Goal: Transaction & Acquisition: Purchase product/service

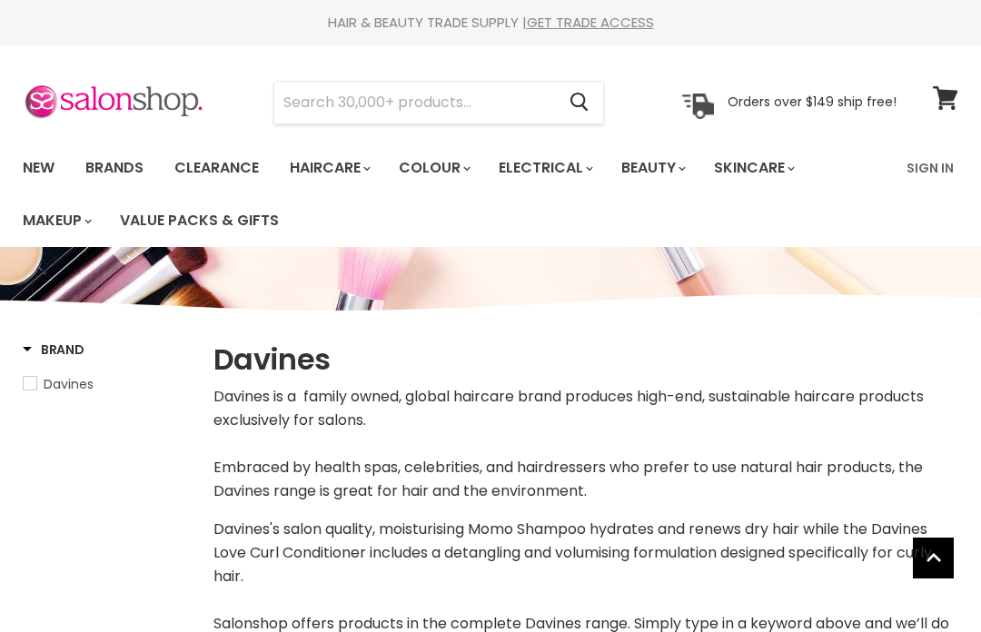
select select "manual"
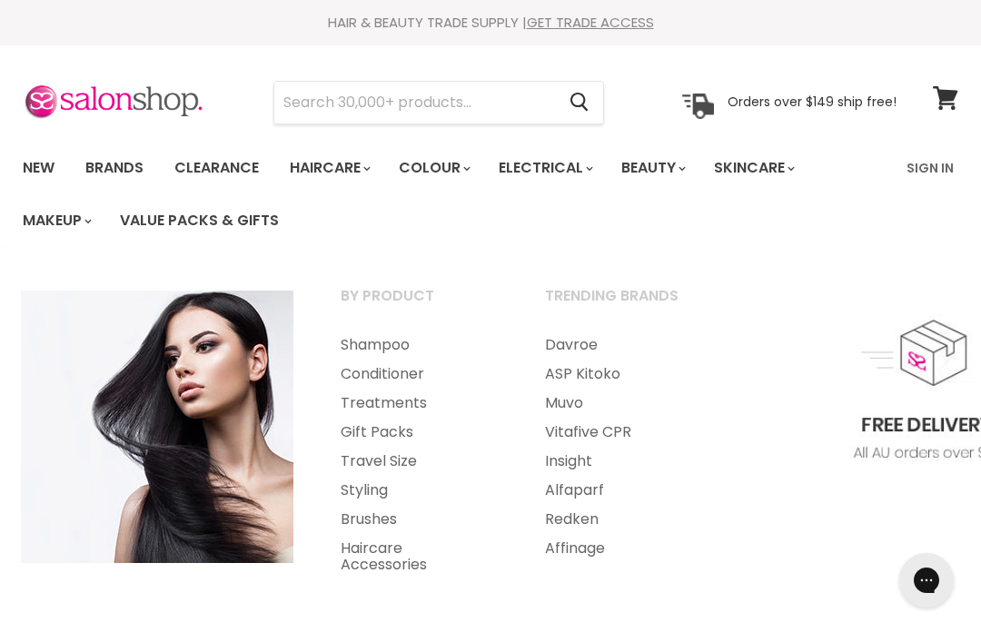
click at [413, 402] on link "Treatments" at bounding box center [418, 403] width 201 height 29
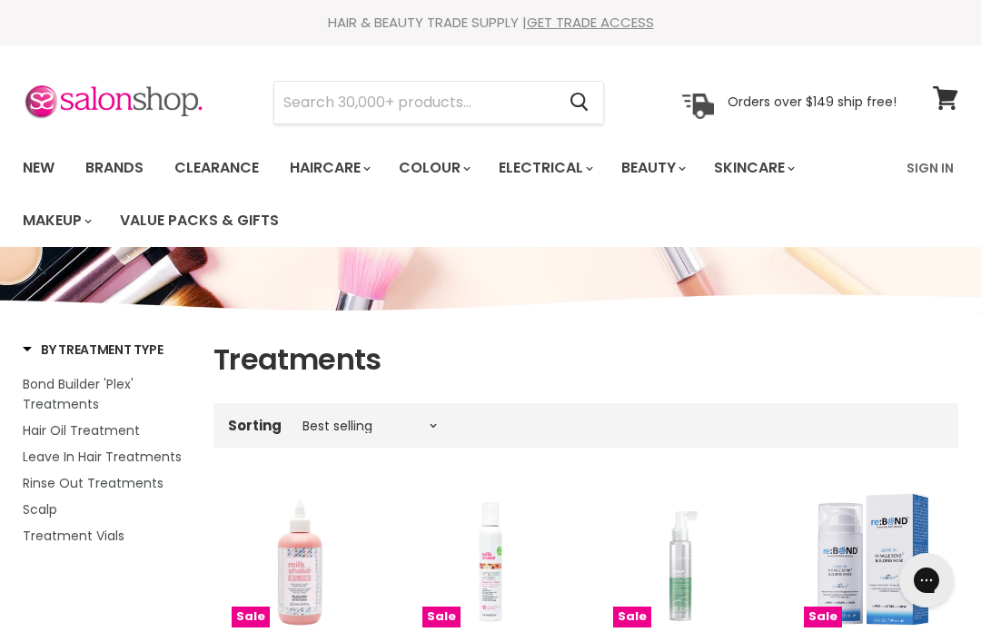
click at [116, 165] on link "Brands" at bounding box center [114, 168] width 85 height 38
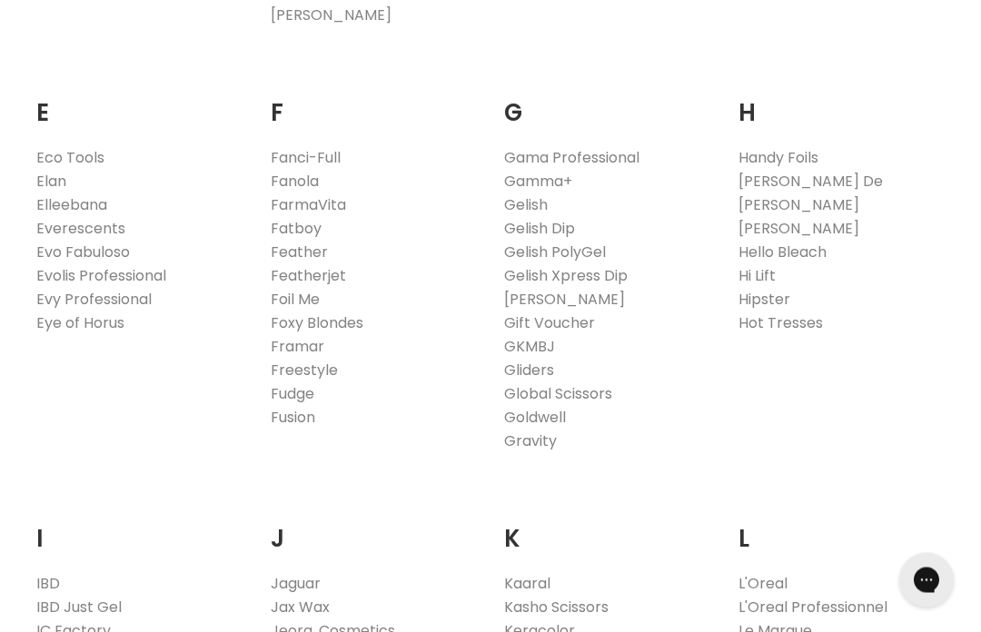
scroll to position [1145, 0]
click at [310, 178] on link "Fanola" at bounding box center [295, 181] width 48 height 21
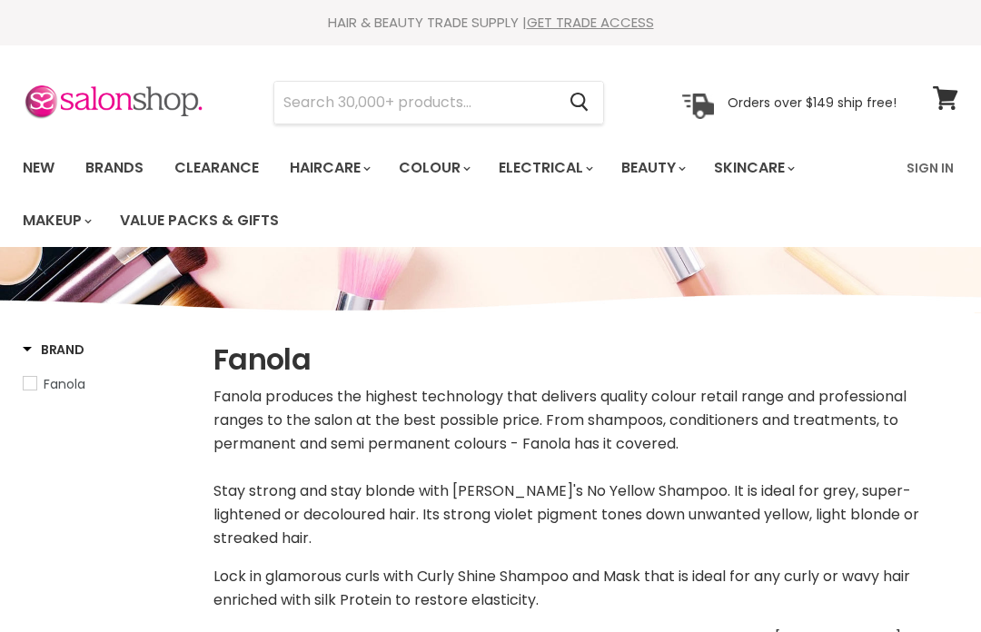
select select "manual"
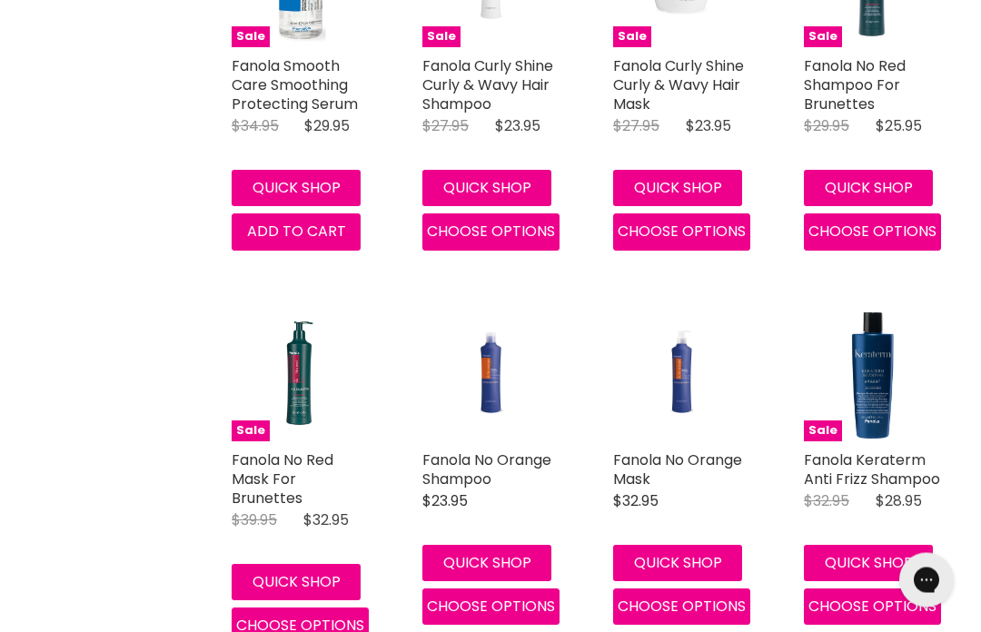
scroll to position [3016, 0]
click at [451, 450] on link "Fanola No Orange Shampoo" at bounding box center [486, 470] width 129 height 40
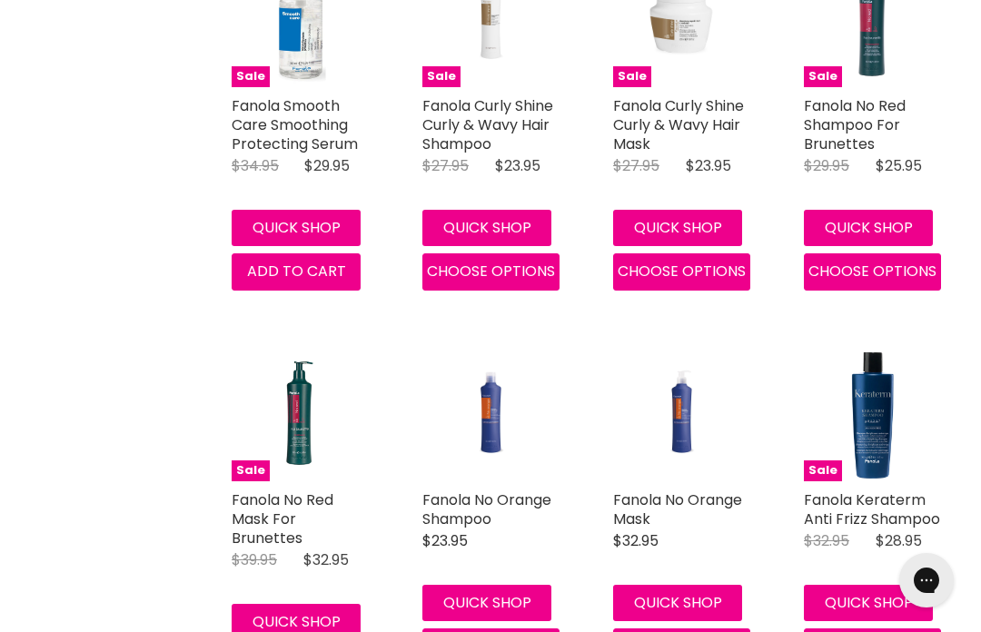
scroll to position [2974, 0]
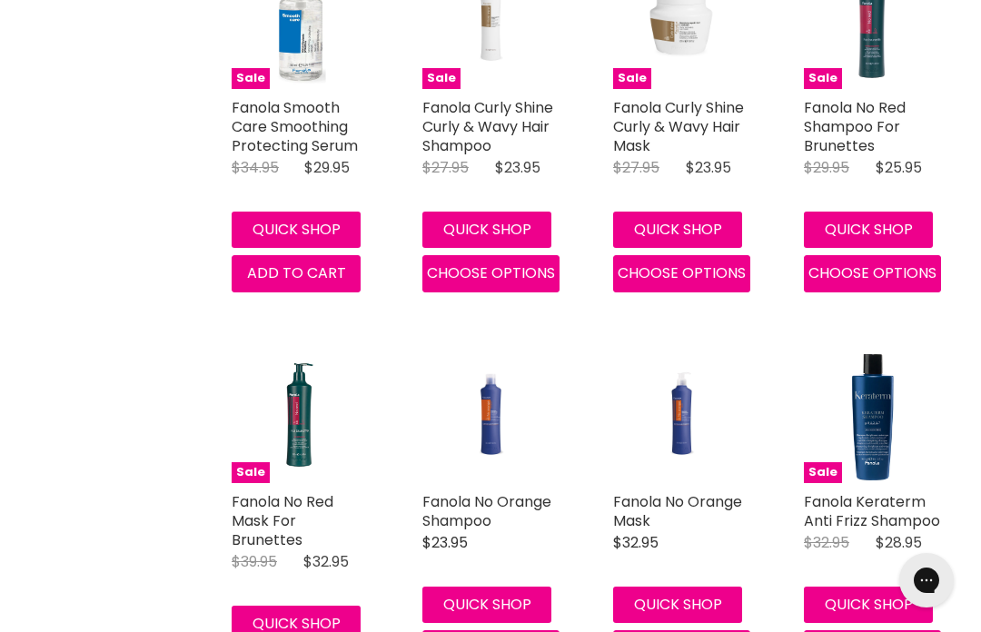
click at [717, 491] on link "Fanola No Orange Mask" at bounding box center [677, 511] width 129 height 40
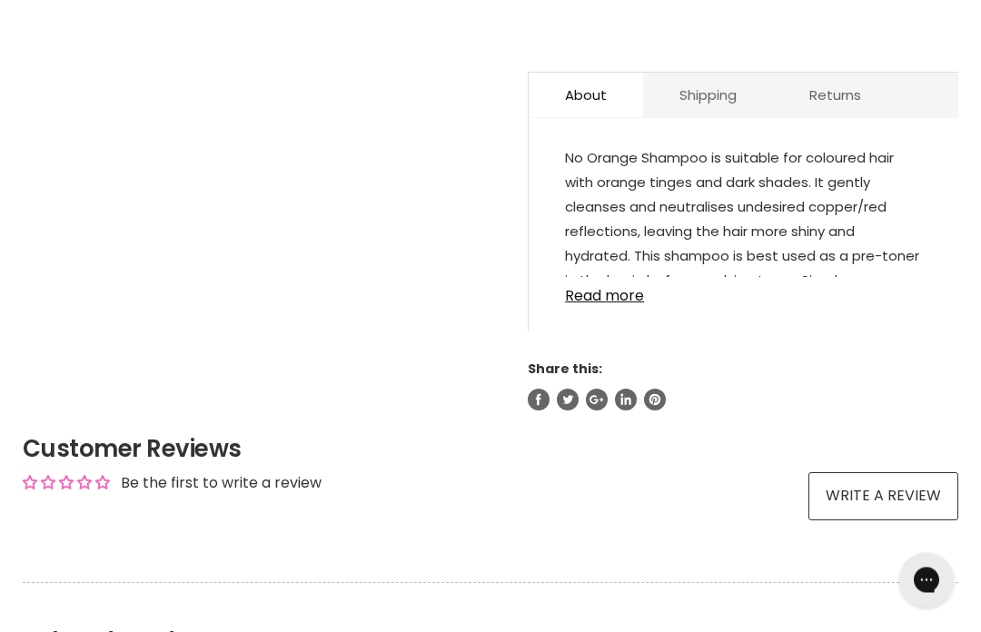
scroll to position [1046, 0]
click at [589, 304] on link "Read more" at bounding box center [743, 290] width 357 height 27
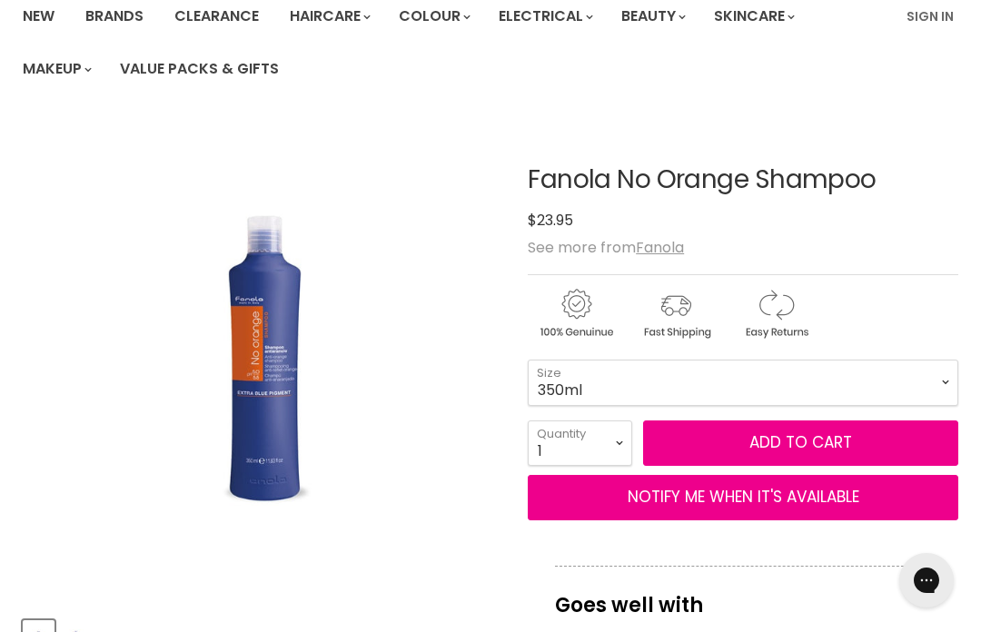
scroll to position [151, 0]
click at [774, 443] on span "Add to cart" at bounding box center [800, 443] width 103 height 22
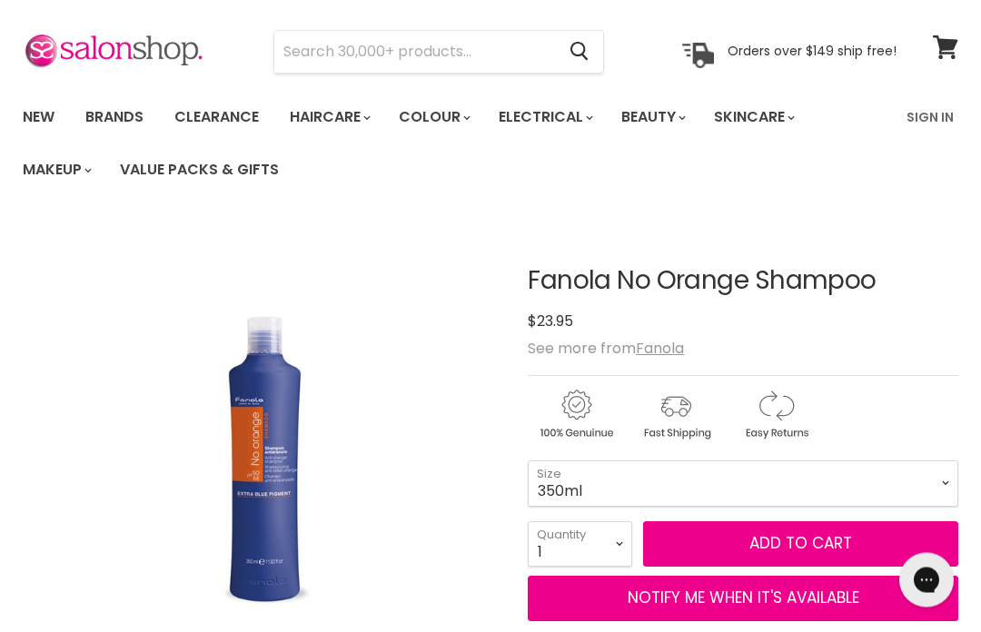
scroll to position [51, 0]
click at [592, 477] on select "350ml 1 Litre" at bounding box center [743, 482] width 430 height 45
click at [786, 547] on span "Add to cart" at bounding box center [800, 543] width 103 height 22
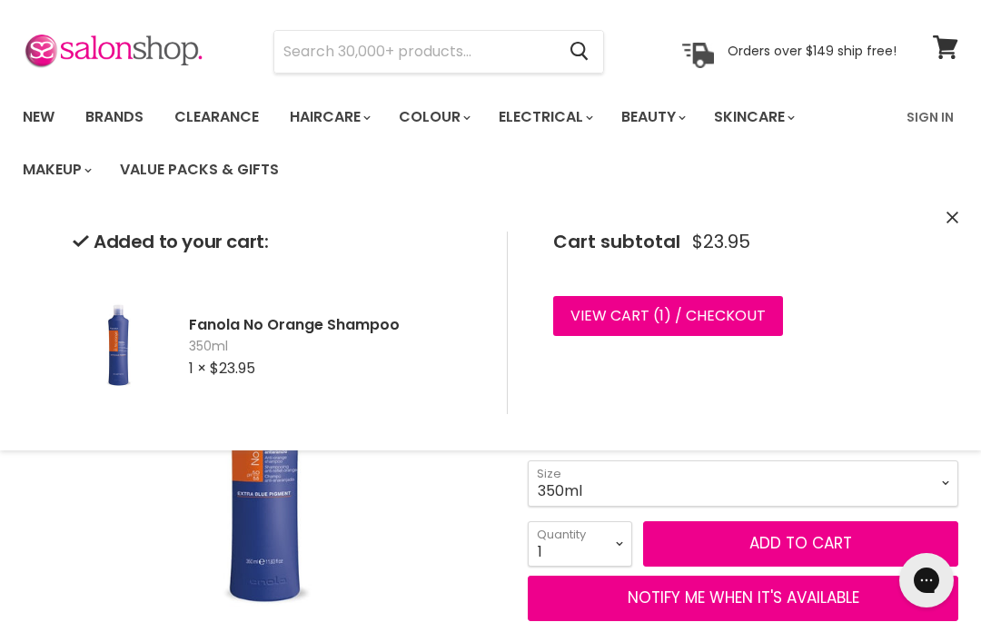
click at [947, 223] on icon "Close" at bounding box center [952, 218] width 12 height 12
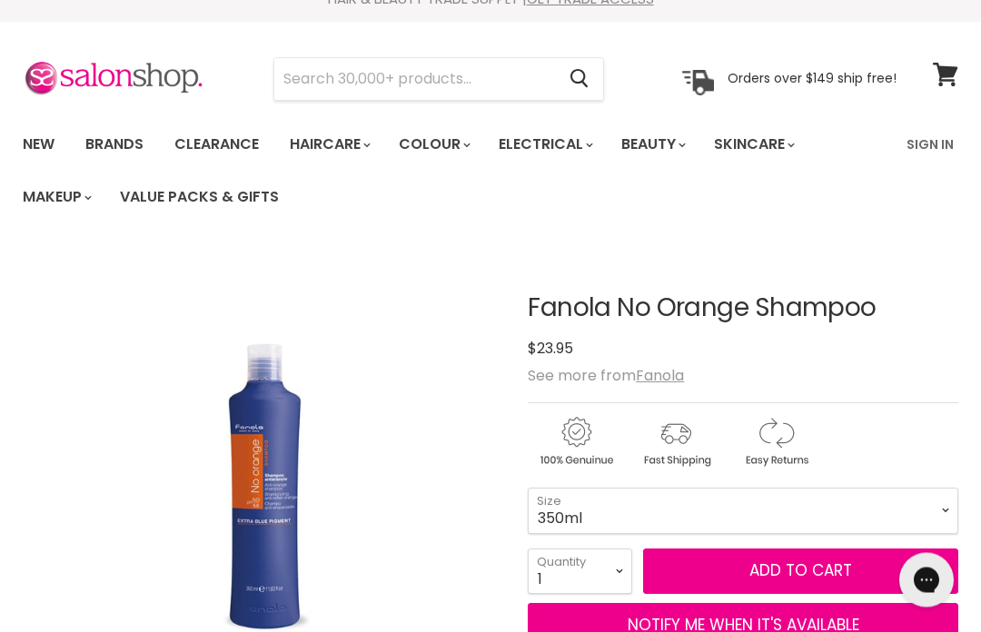
scroll to position [0, 0]
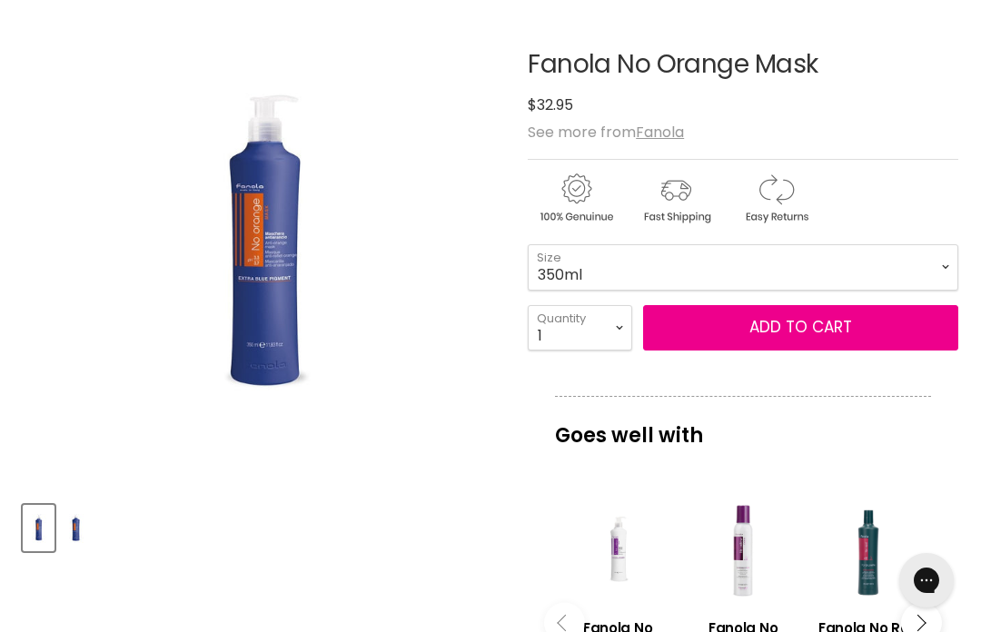
scroll to position [262, 0]
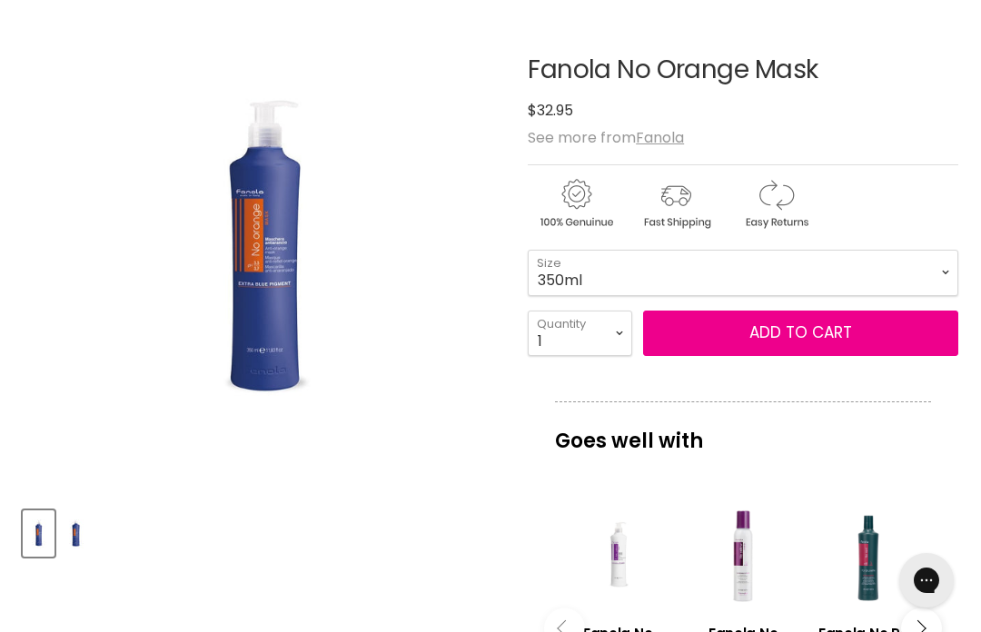
click at [809, 331] on span "Add to cart" at bounding box center [800, 332] width 103 height 22
click at [803, 328] on span "Add to cart" at bounding box center [800, 332] width 103 height 22
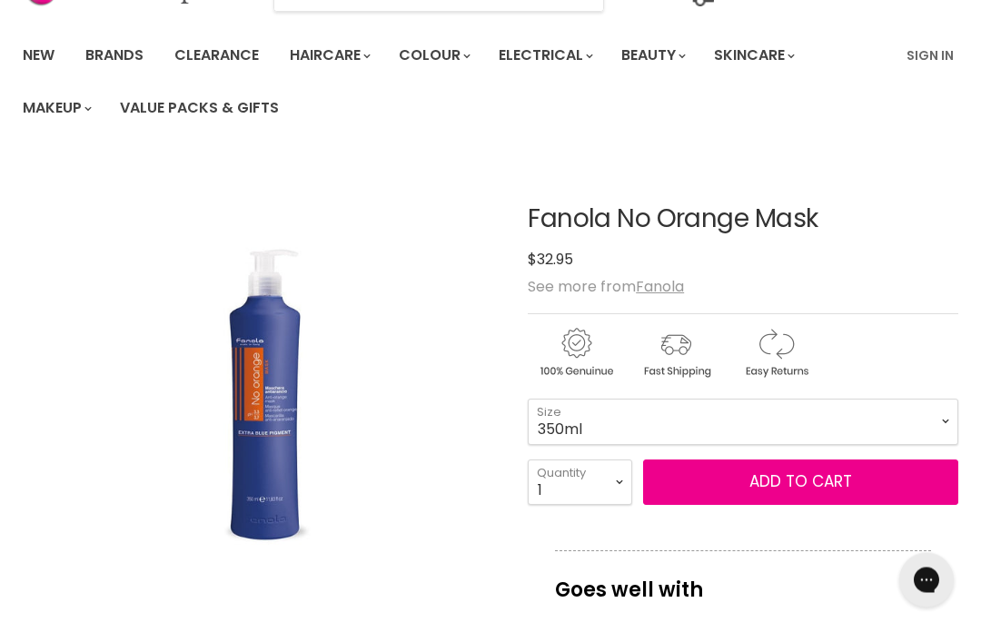
scroll to position [0, 0]
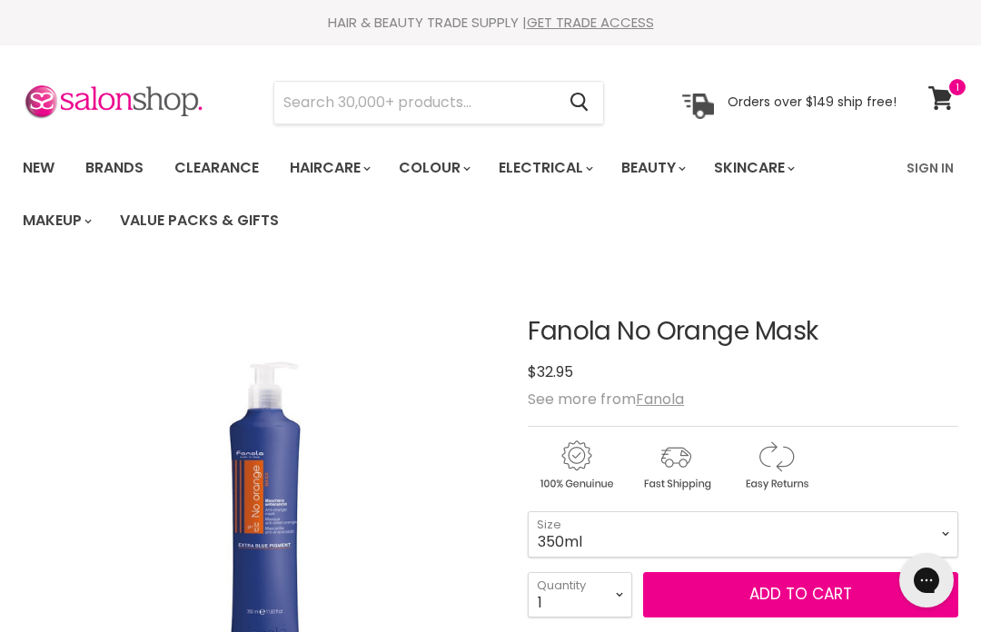
click at [459, 106] on input "Search" at bounding box center [414, 103] width 281 height 42
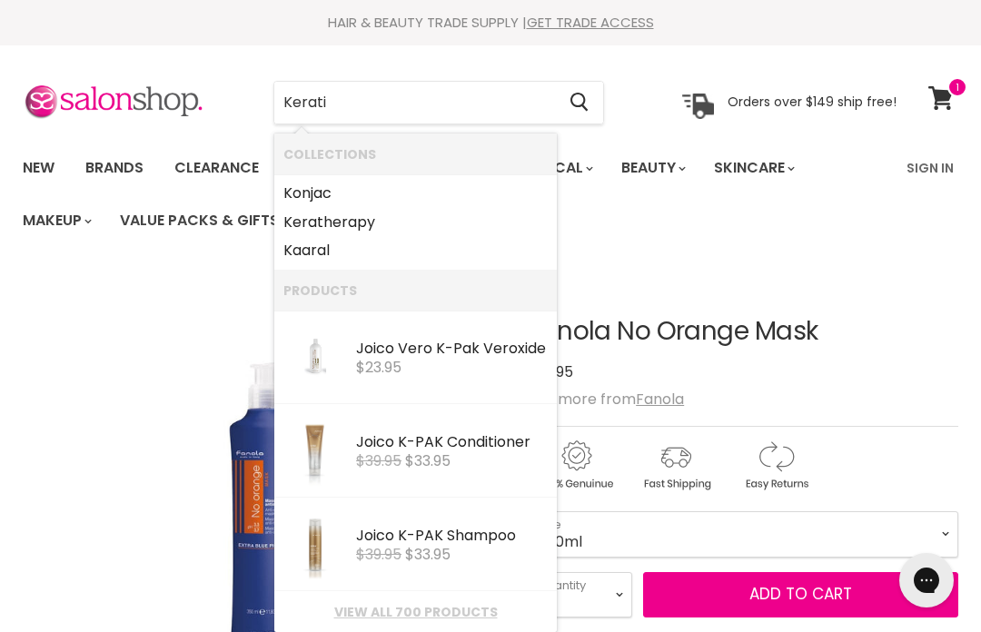
type input "Keratin"
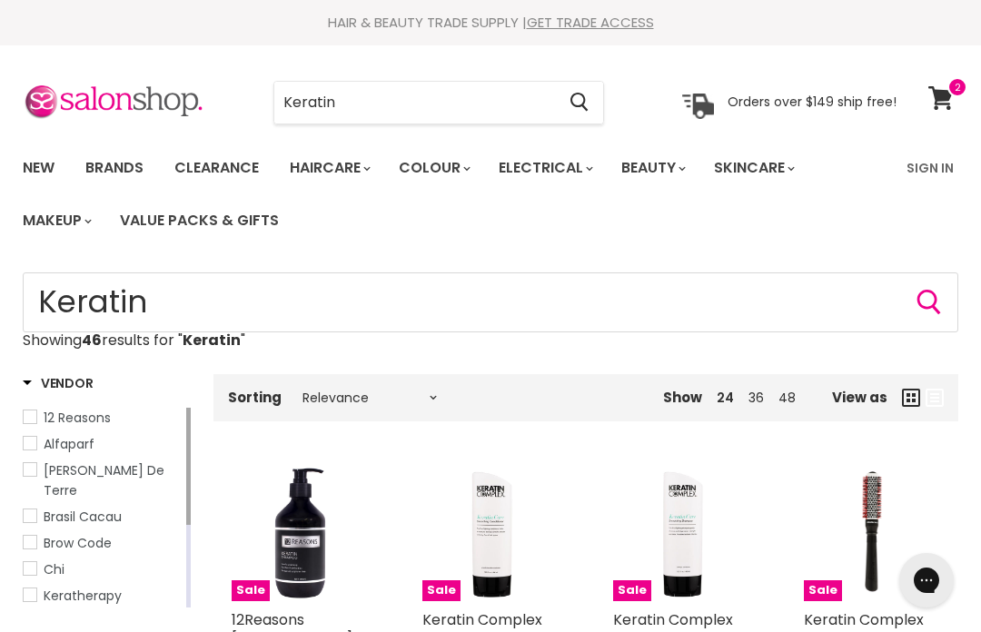
click at [133, 166] on link "Brands" at bounding box center [114, 168] width 85 height 38
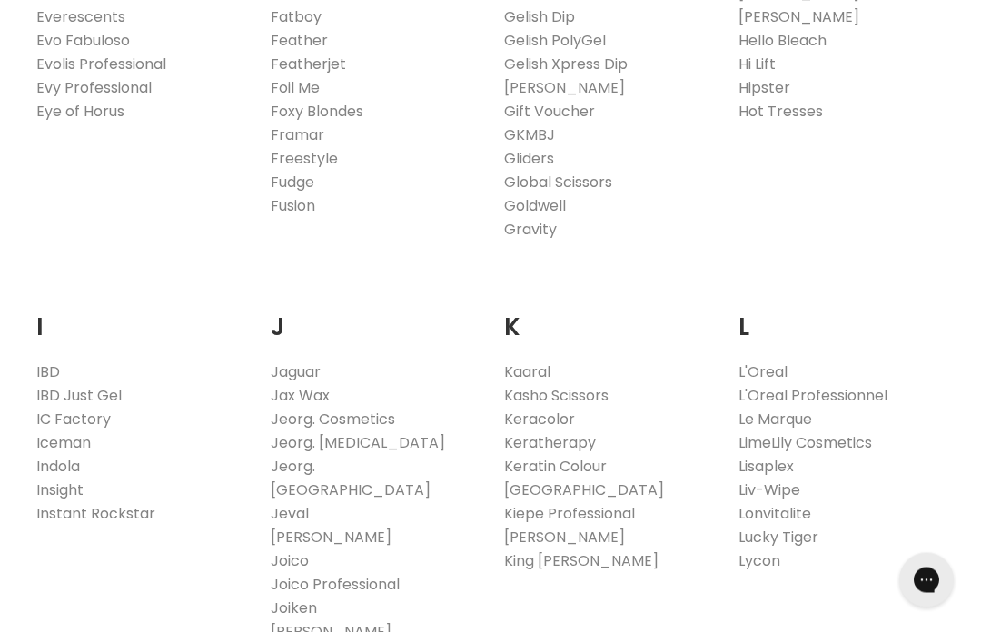
scroll to position [1351, 0]
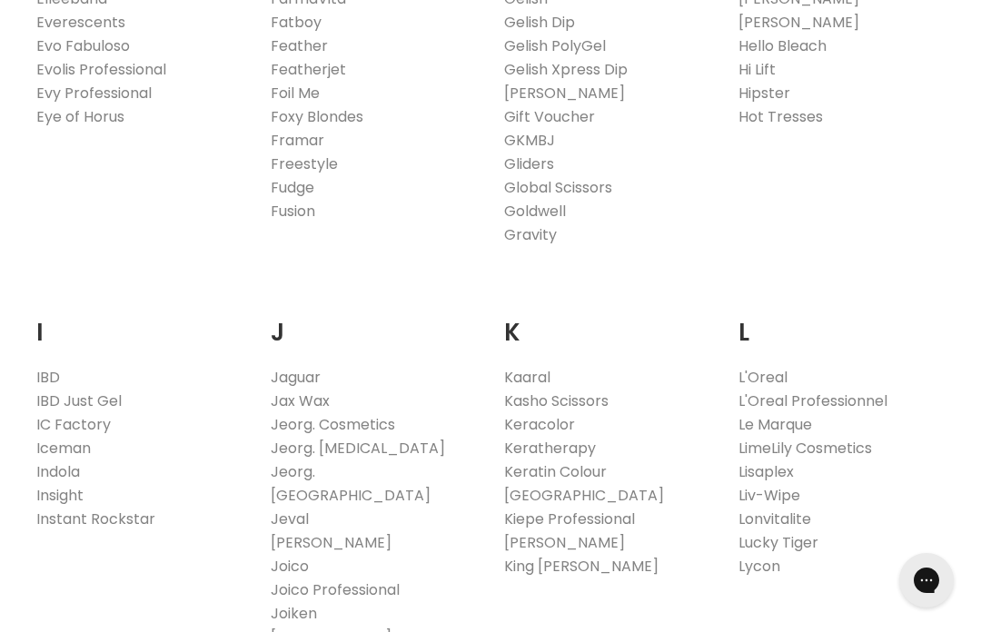
click at [381, 579] on link "Joico Professional" at bounding box center [335, 589] width 129 height 21
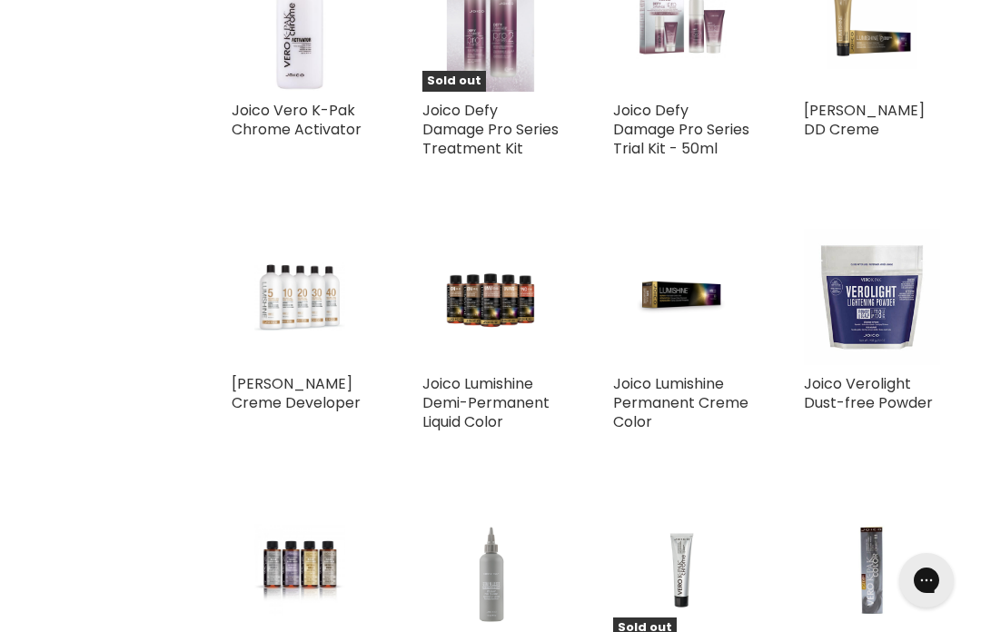
scroll to position [1499, 0]
click at [665, 136] on link "Joico Defy Damage Pro Series Trial Kit - 50ml" at bounding box center [681, 130] width 136 height 59
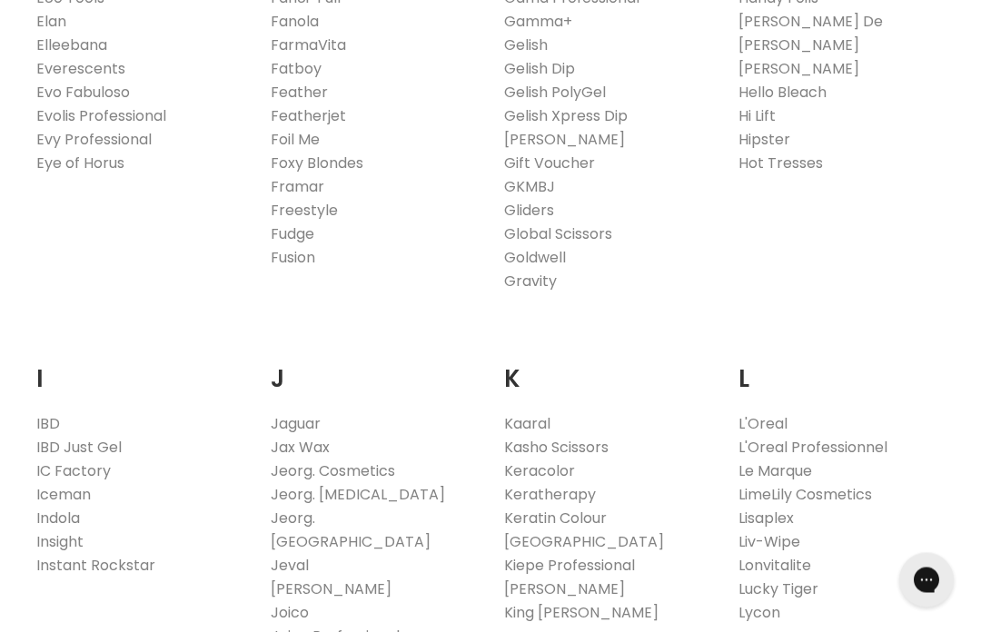
scroll to position [1305, 0]
click at [303, 602] on link "Joico" at bounding box center [290, 612] width 38 height 21
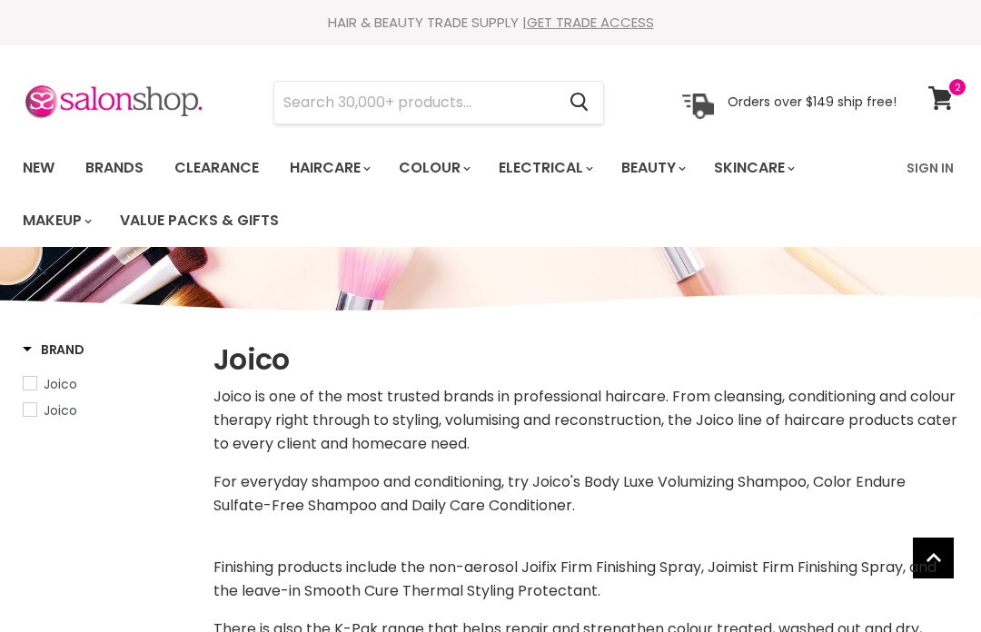
select select "manual"
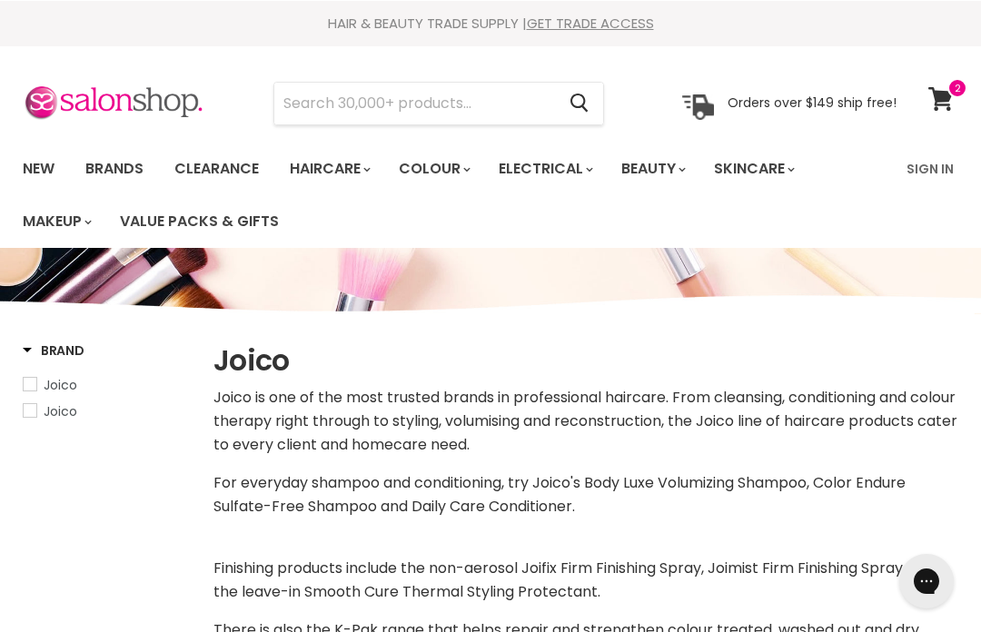
click at [489, 103] on input "Search" at bounding box center [414, 103] width 281 height 42
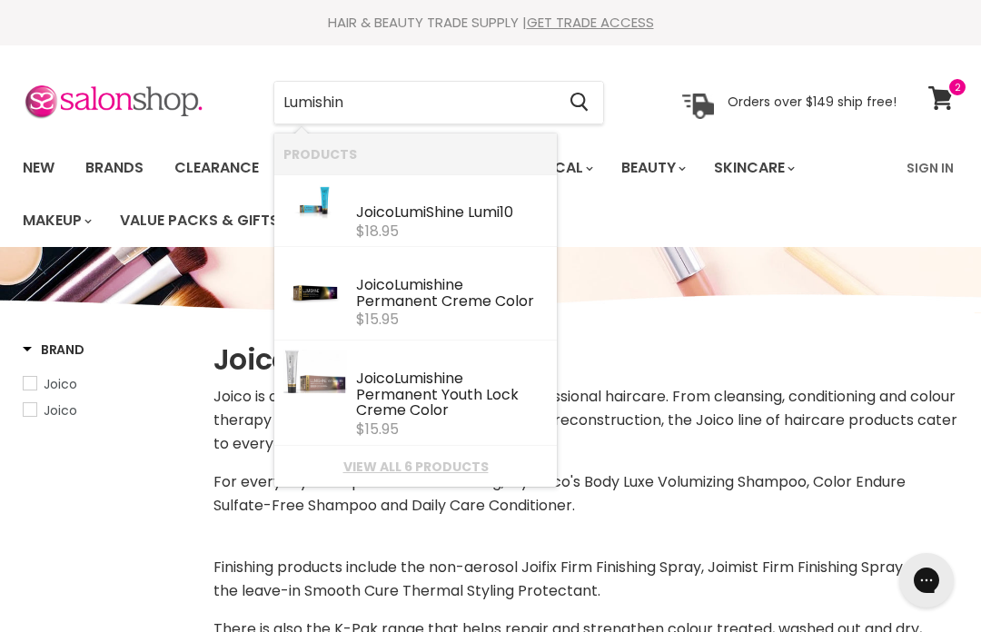
type input "Lumishine"
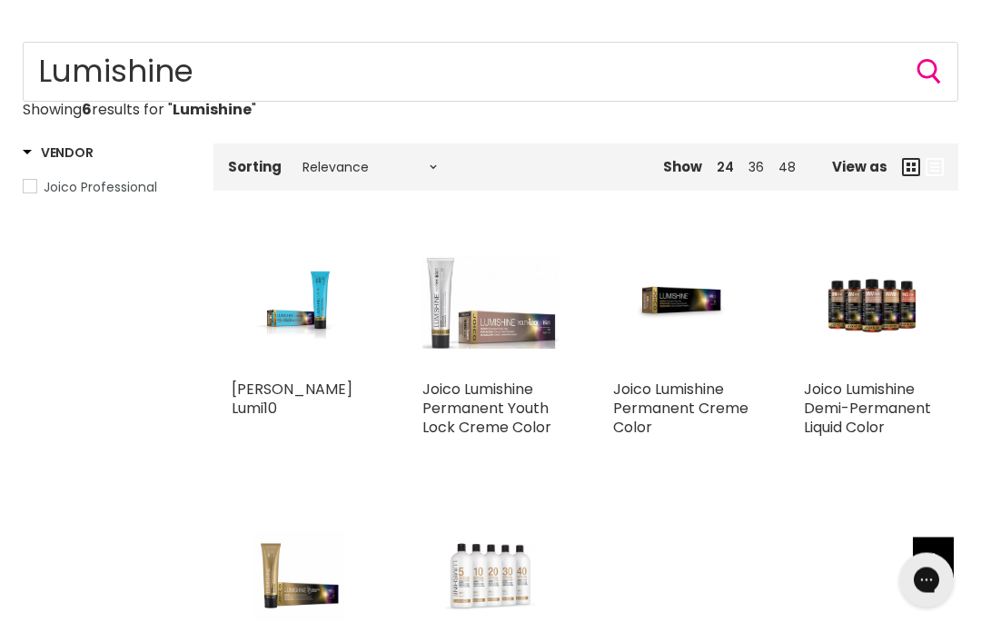
scroll to position [231, 0]
click at [307, 383] on link "Joico LumiShine Lumi10" at bounding box center [292, 399] width 121 height 40
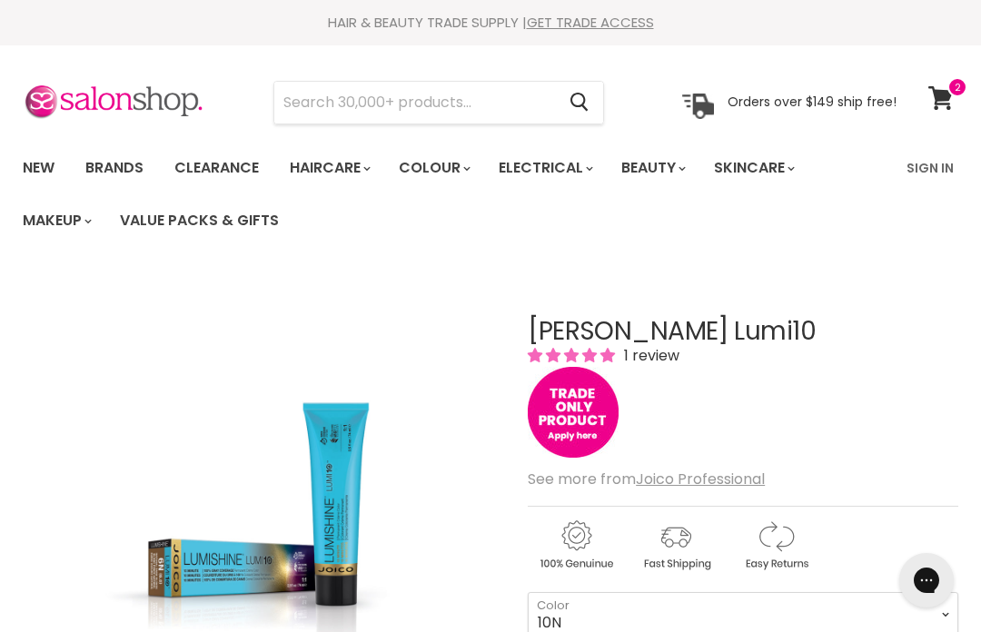
click at [130, 173] on link "Brands" at bounding box center [114, 168] width 85 height 38
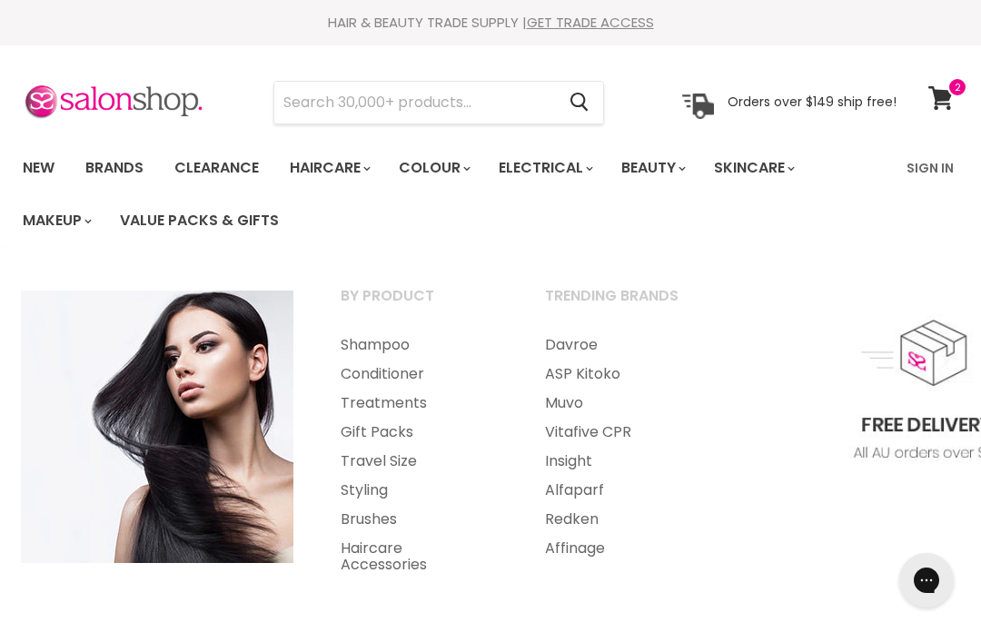
click at [406, 464] on link "Travel Size" at bounding box center [418, 461] width 201 height 29
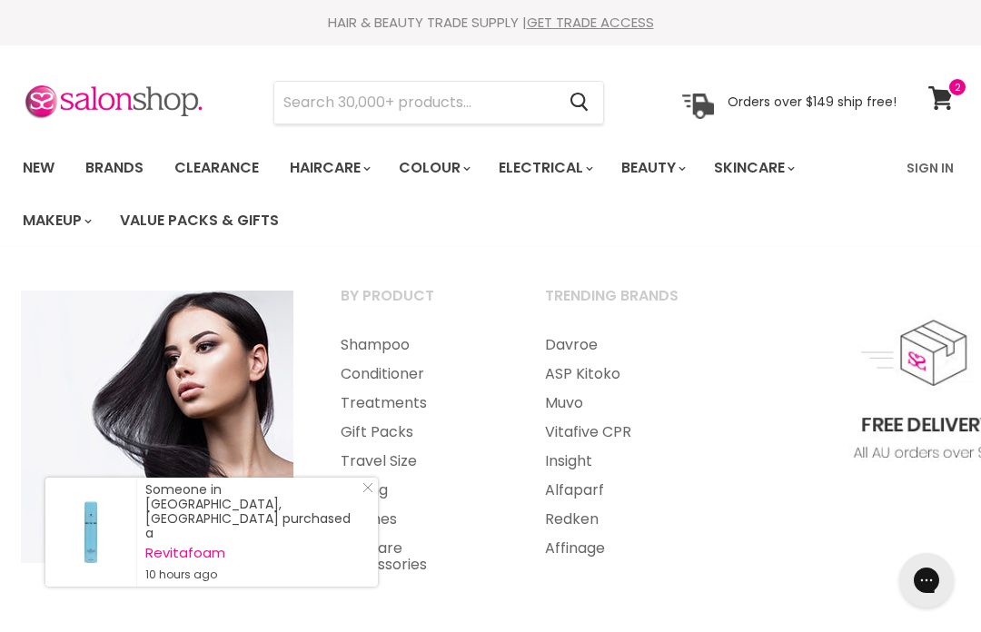
click at [396, 435] on link "Gift Packs" at bounding box center [418, 432] width 201 height 29
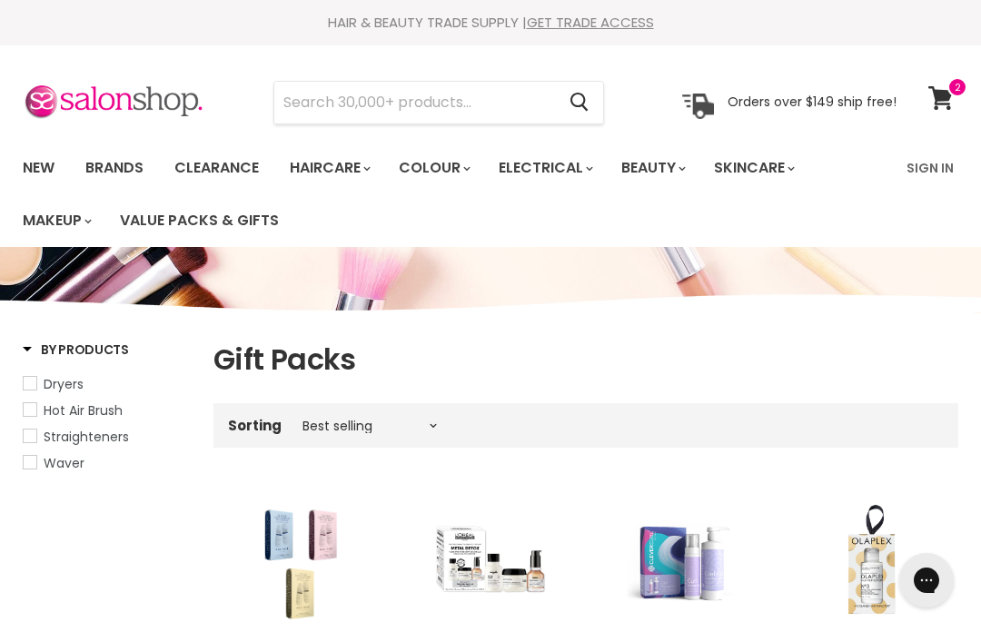
click at [227, 179] on link "Clearance" at bounding box center [217, 168] width 112 height 38
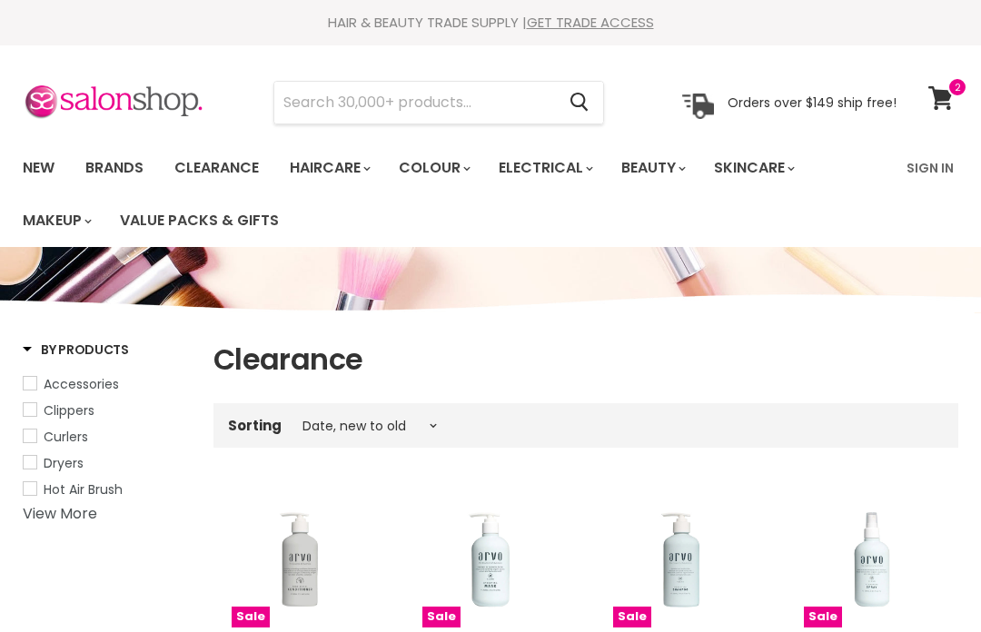
select select "created-descending"
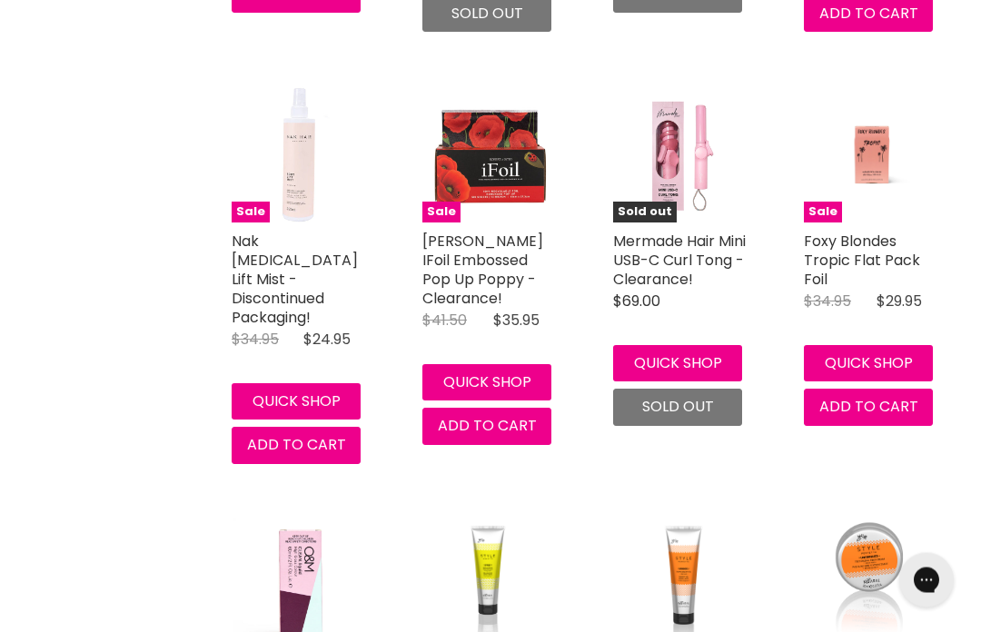
scroll to position [4534, 0]
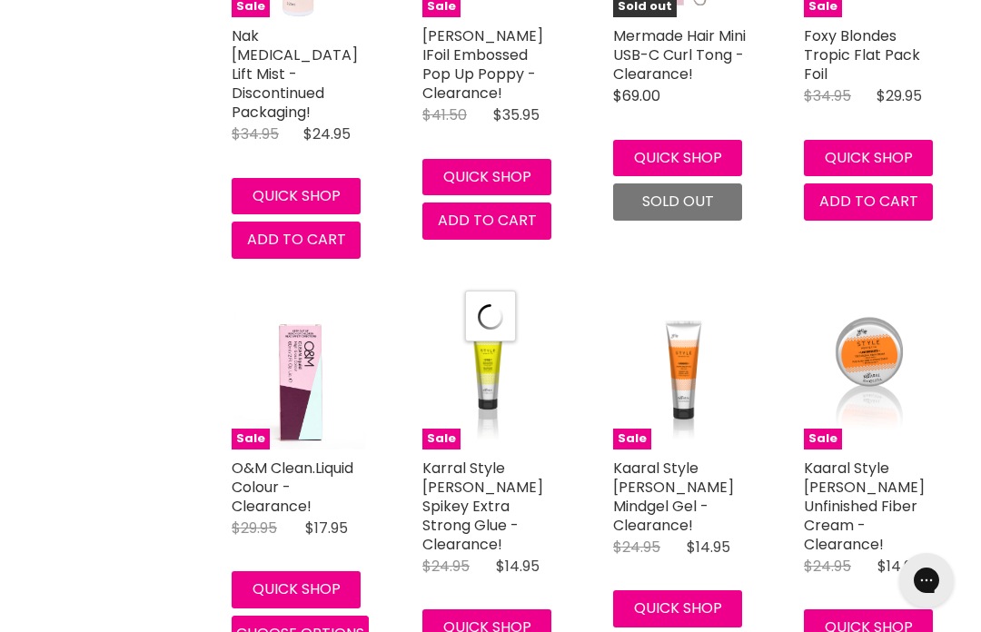
select select "created-descending"
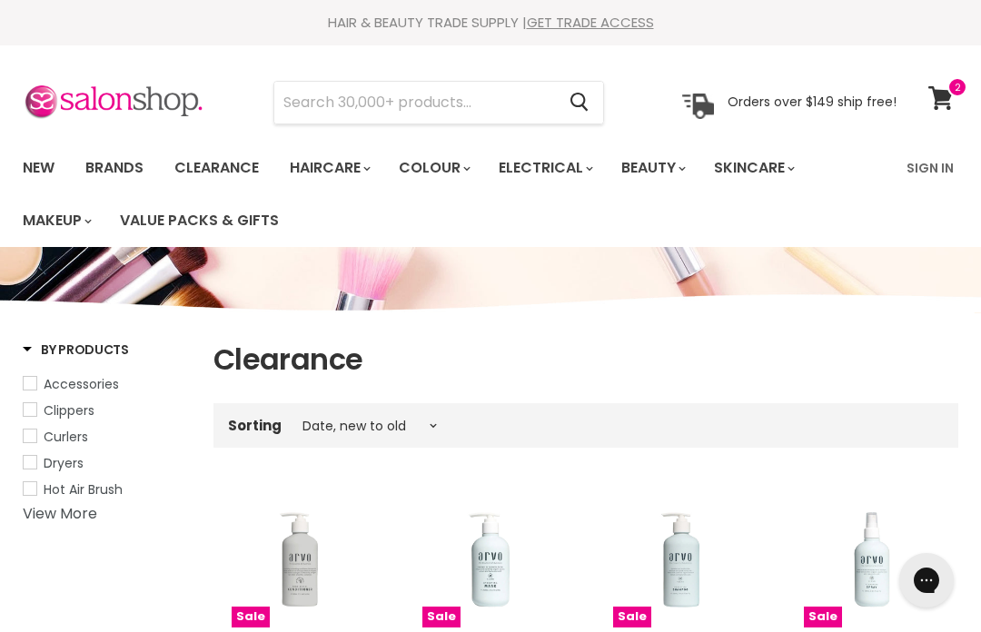
click at [481, 94] on input "Search" at bounding box center [414, 103] width 281 height 42
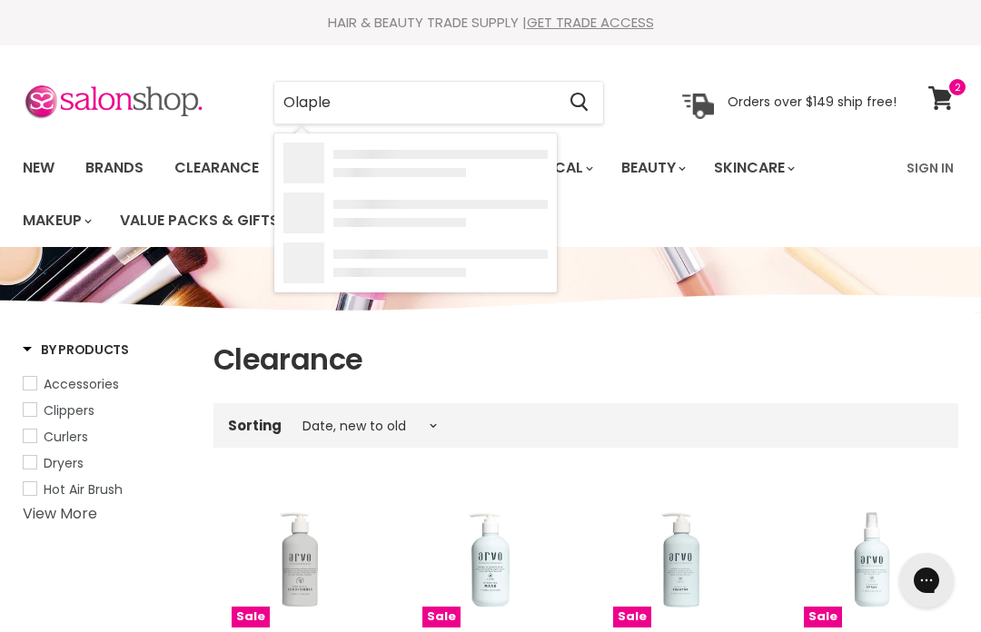
type input "Olaplex"
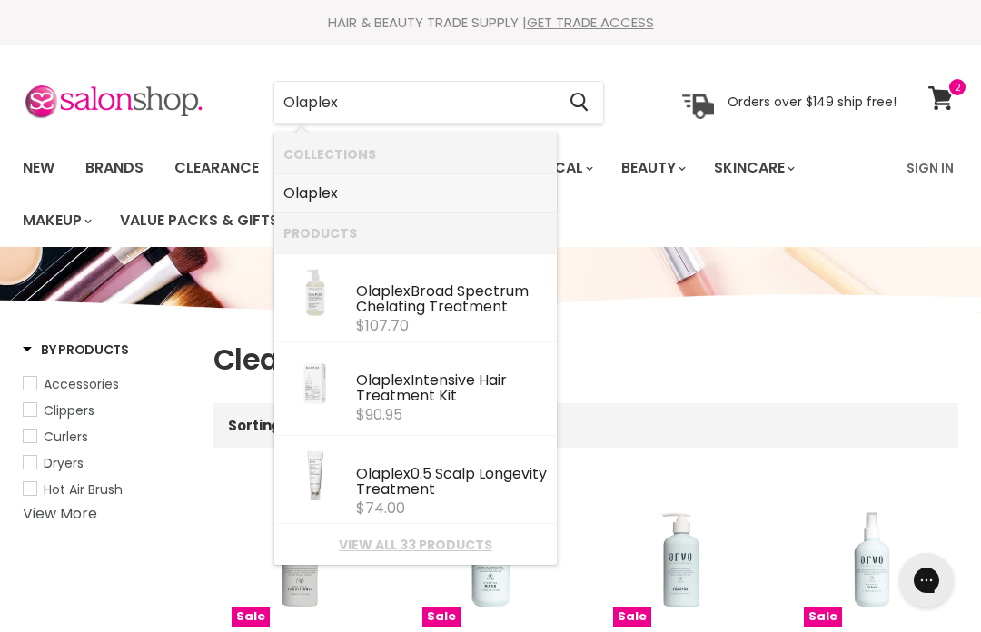
click at [319, 181] on link "Olaplex" at bounding box center [415, 193] width 264 height 29
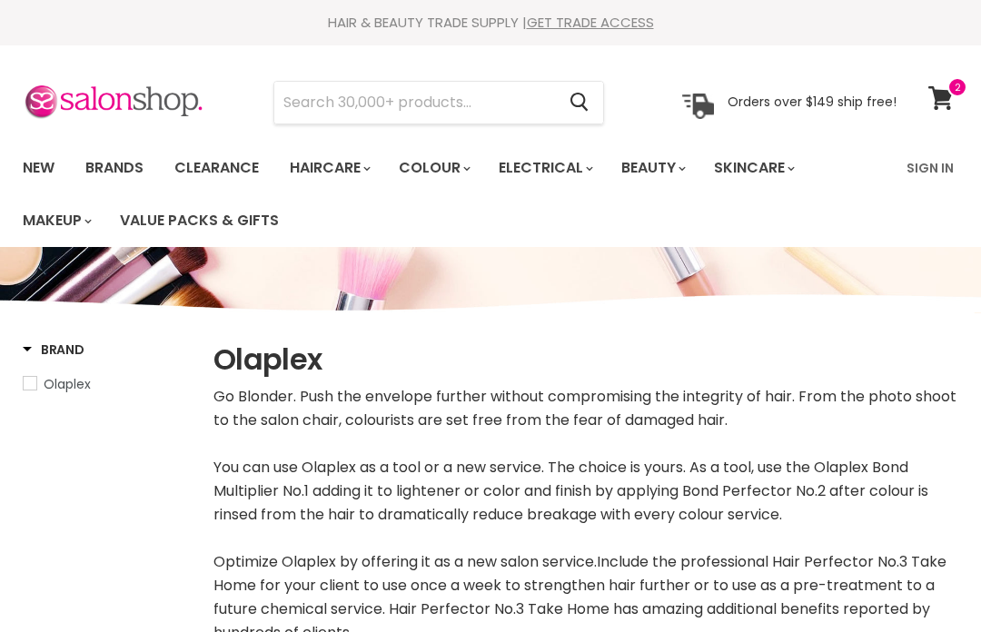
select select "manual"
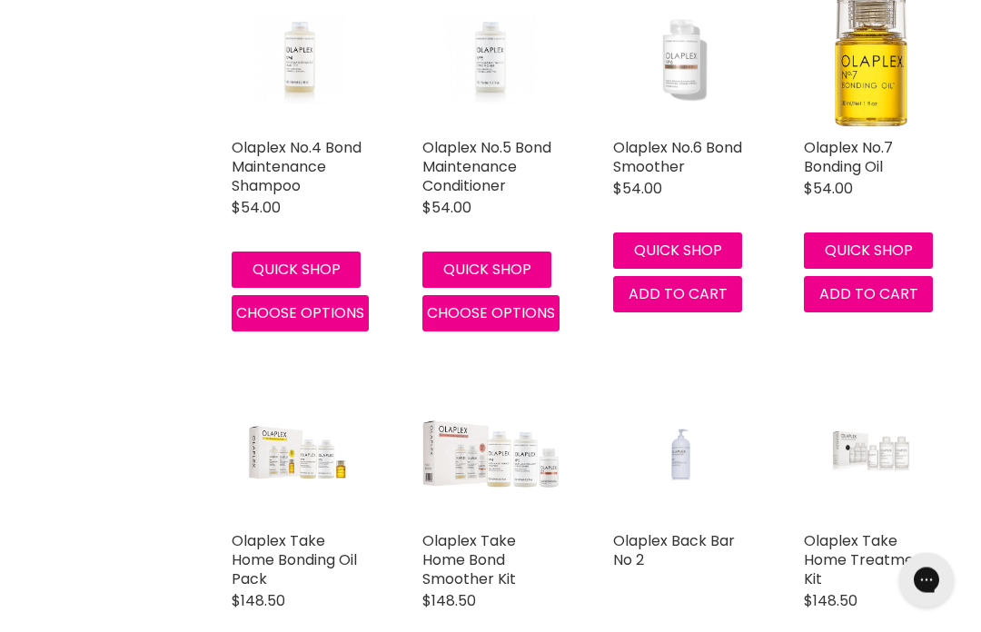
scroll to position [1161, 0]
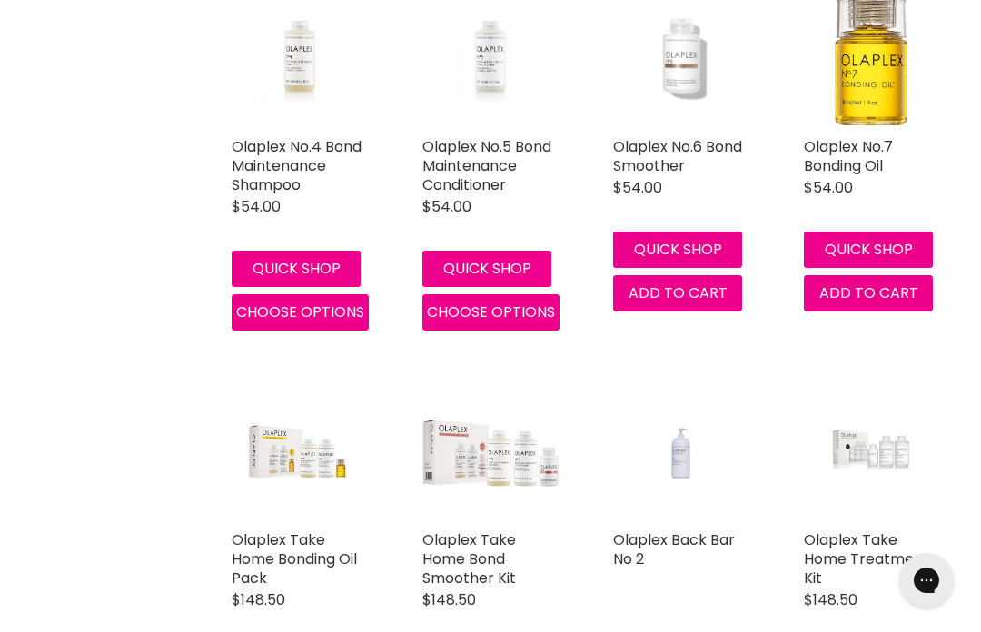
click at [499, 573] on link "Olaplex Take Home Bond Smoother Kit" at bounding box center [469, 558] width 94 height 59
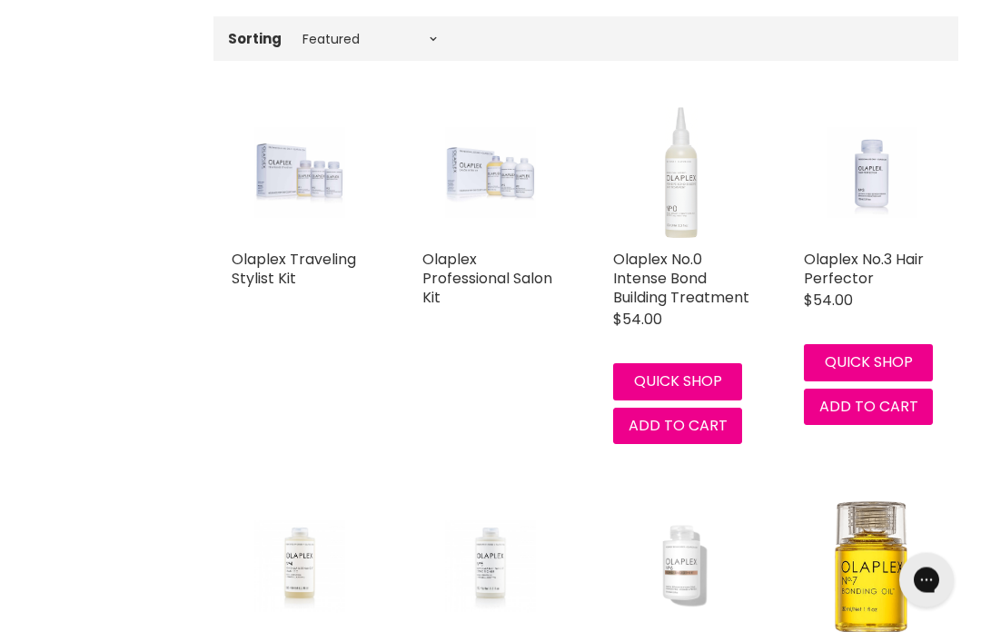
scroll to position [655, 0]
click at [861, 260] on link "Olaplex No.3 Hair Perfector" at bounding box center [864, 268] width 120 height 40
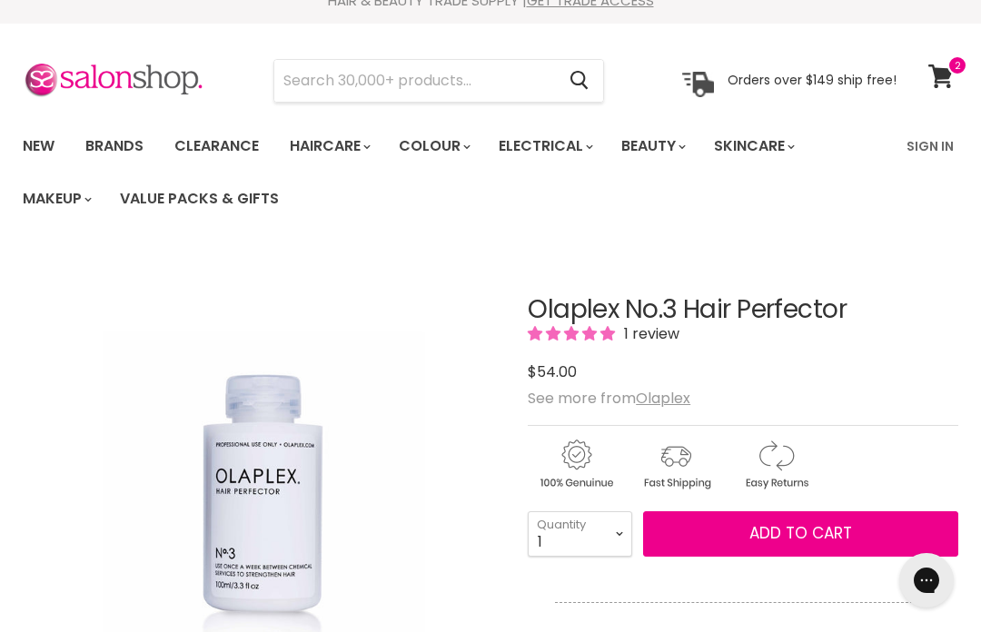
scroll to position [23, 0]
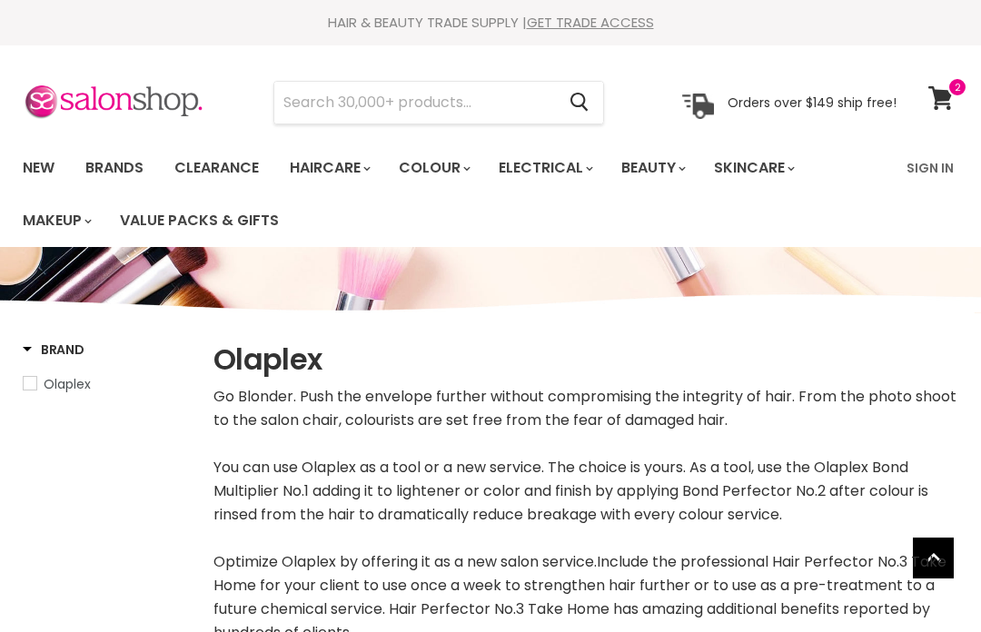
select select "manual"
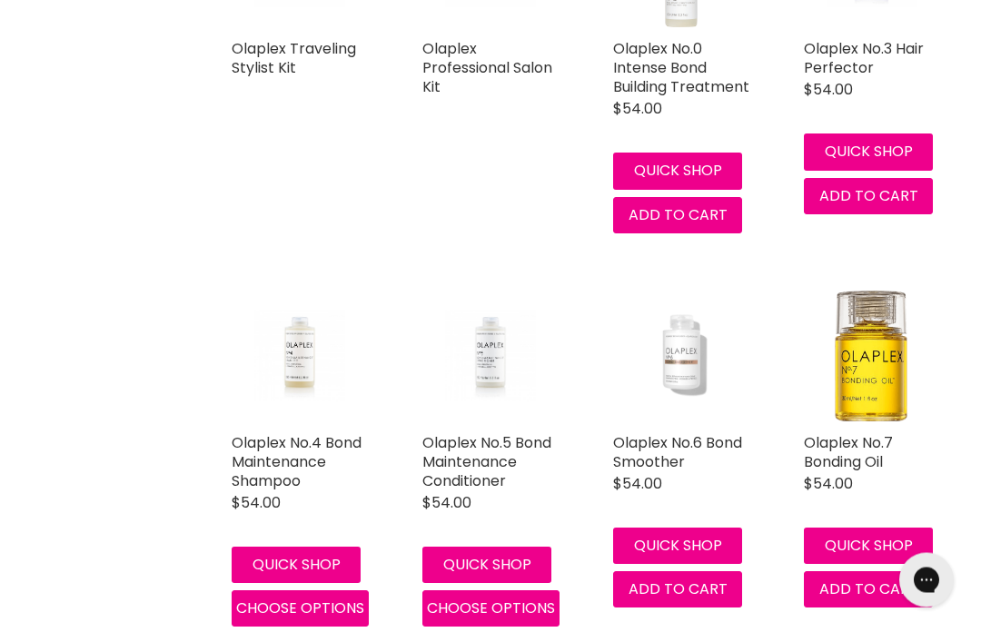
scroll to position [865, 0]
click at [663, 467] on link "Olaplex No.6 Bond Smoother" at bounding box center [677, 452] width 129 height 40
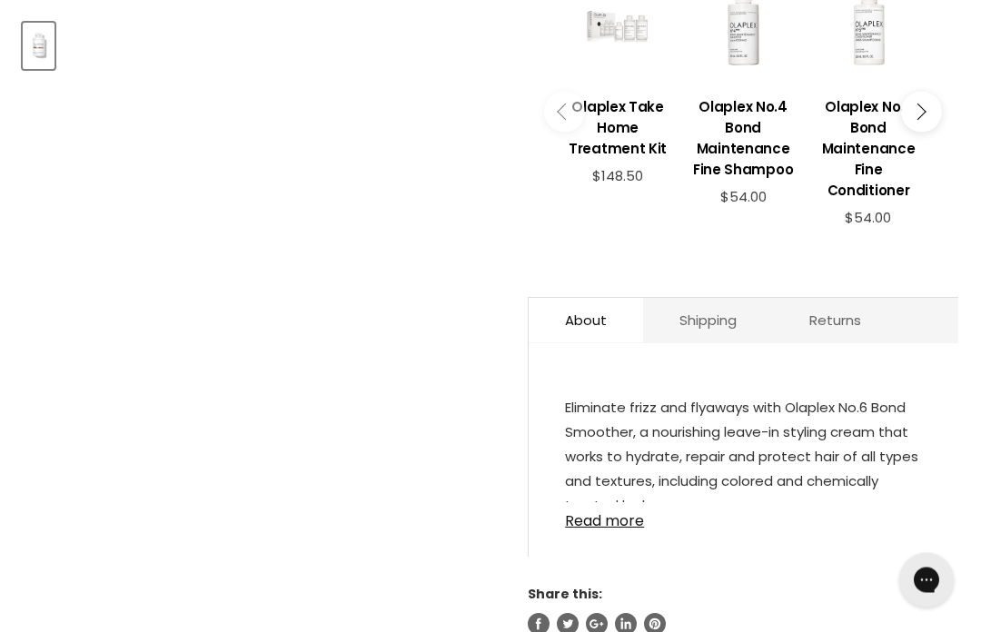
scroll to position [750, 0]
click at [600, 526] on link "Read more" at bounding box center [743, 514] width 357 height 27
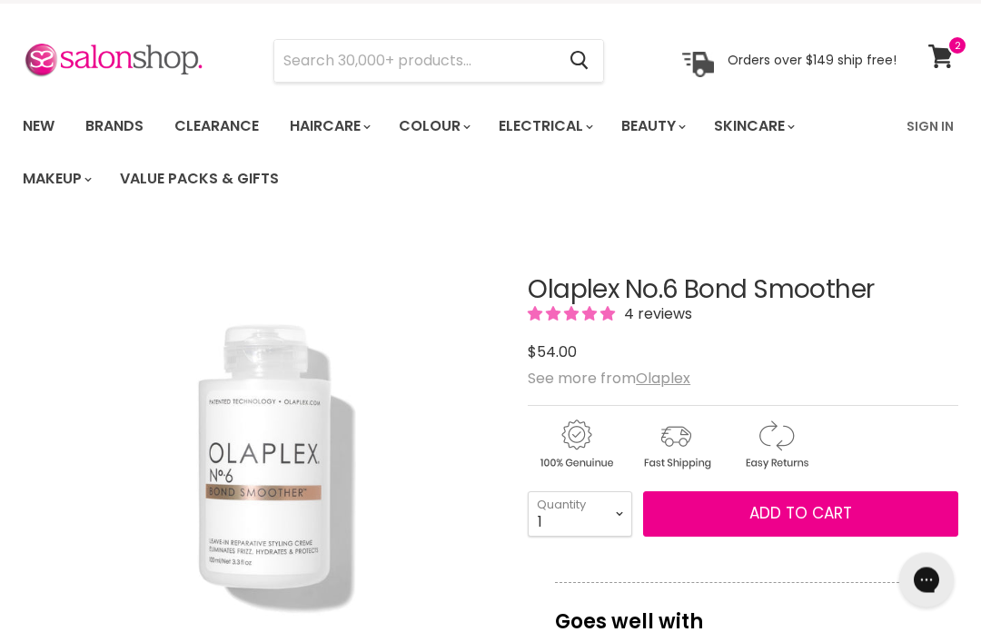
scroll to position [0, 0]
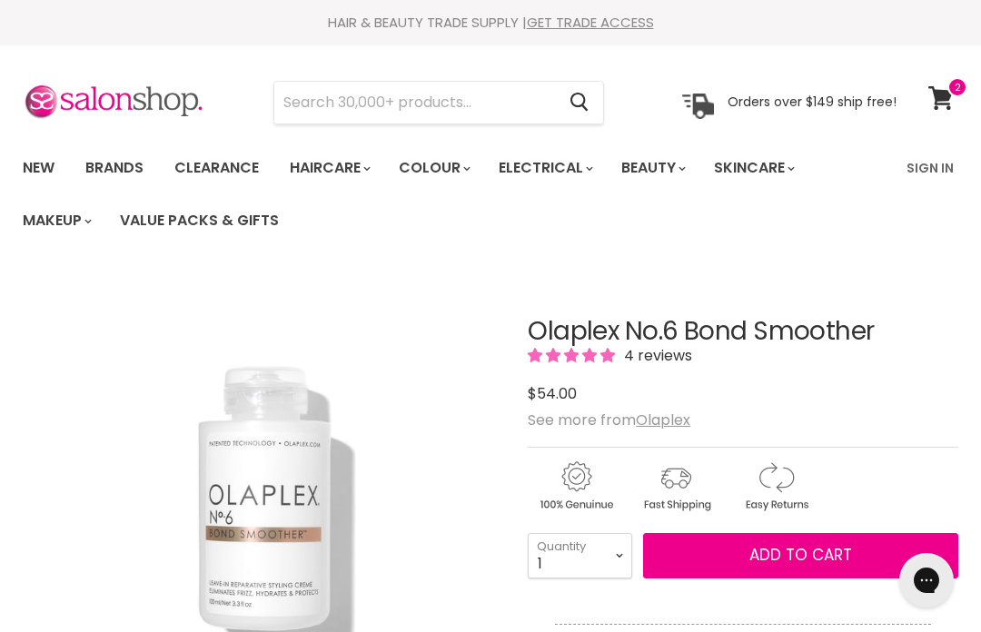
click at [130, 167] on link "Brands" at bounding box center [114, 168] width 85 height 38
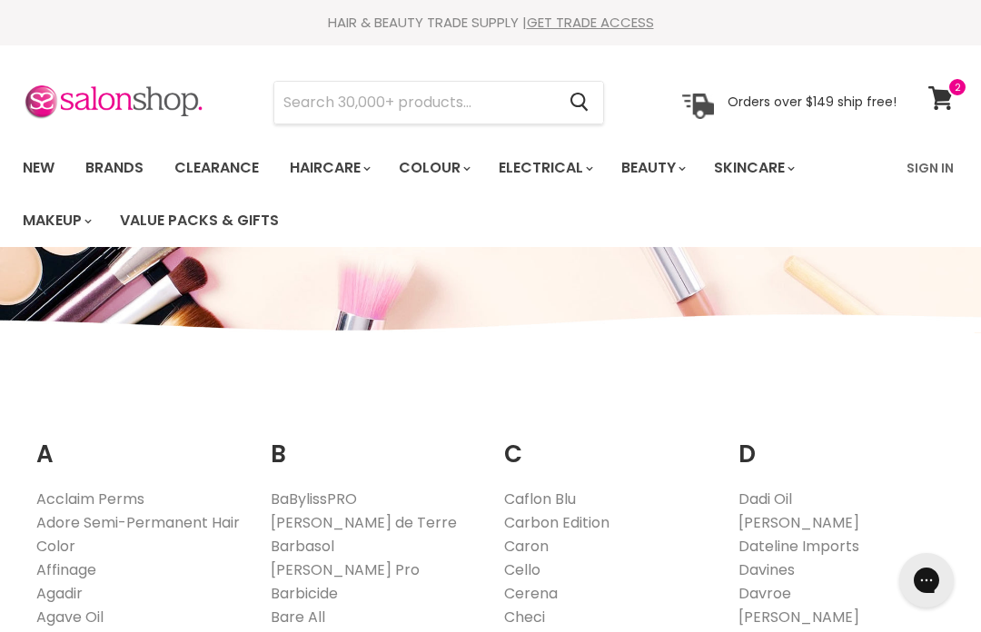
click at [480, 106] on input "Search" at bounding box center [414, 103] width 281 height 42
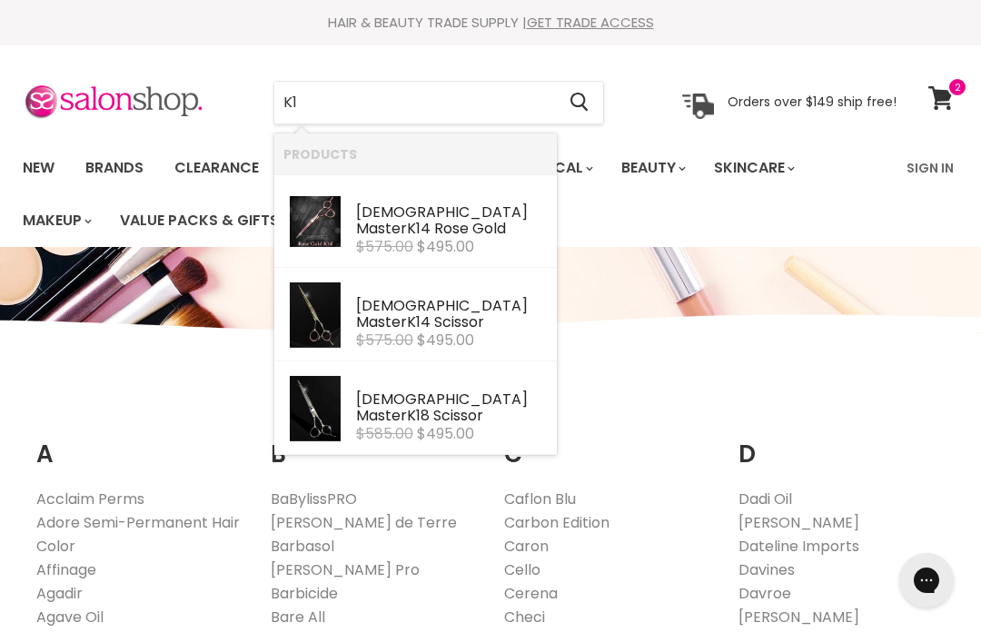
type input "K18"
